Goal: Task Accomplishment & Management: Manage account settings

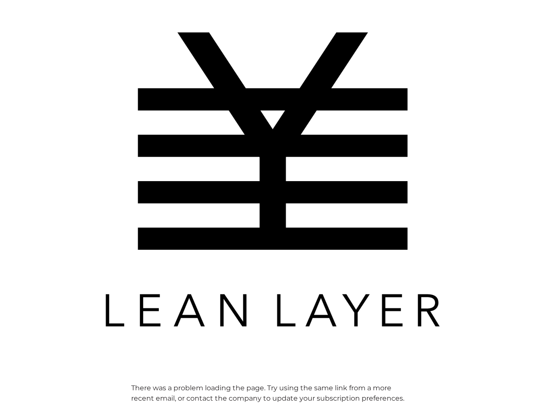
click at [272, 207] on img at bounding box center [272, 179] width 345 height 345
